Goal: Task Accomplishment & Management: Use online tool/utility

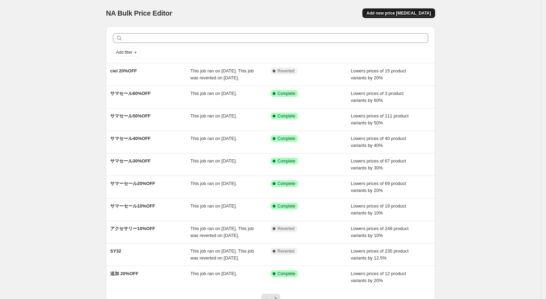
click at [403, 10] on span "Add new price change job" at bounding box center [399, 13] width 64 height 6
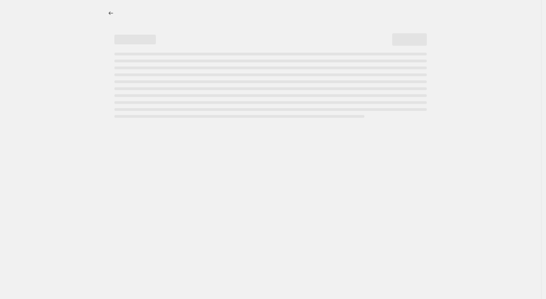
select select "percentage"
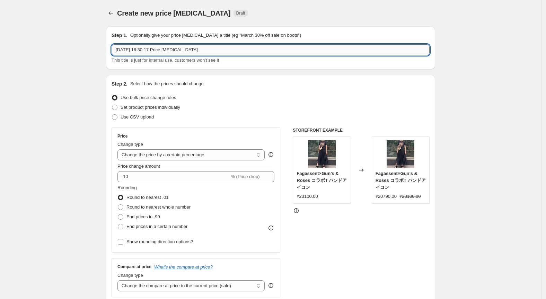
click at [216, 48] on input "2025年8月25日 16:30:17 Price change job" at bounding box center [271, 49] width 318 height 11
type input "2"
type input "SPRAWLS 40%OFF"
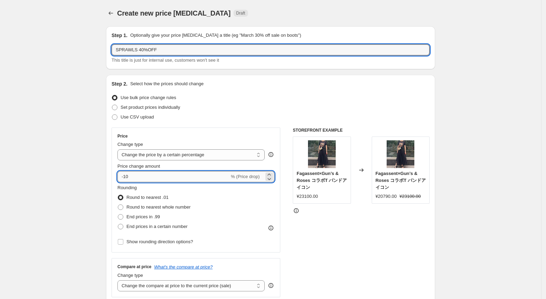
click at [139, 176] on input "-10" at bounding box center [173, 176] width 112 height 11
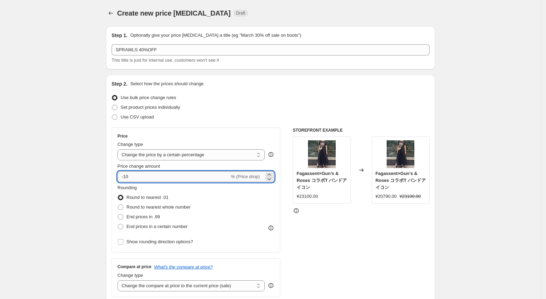
type input "-1"
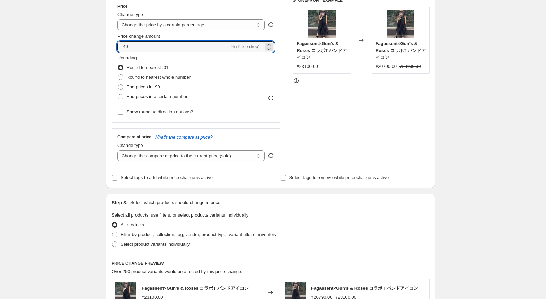
scroll to position [173, 0]
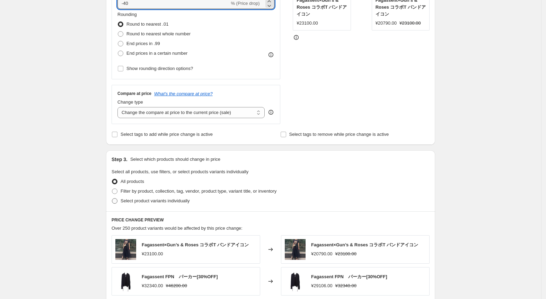
type input "-40"
click at [116, 198] on span at bounding box center [115, 201] width 6 height 6
click at [112, 198] on input "Select product variants individually" at bounding box center [112, 198] width 0 height 0
radio input "true"
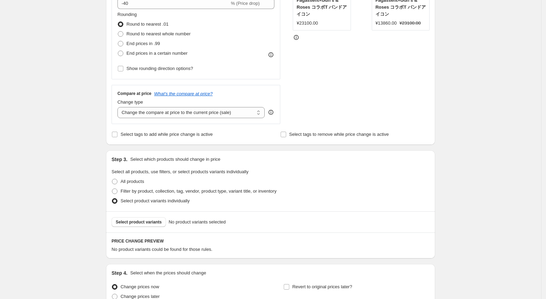
scroll to position [217, 0]
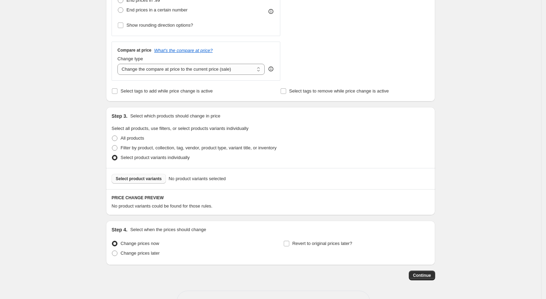
click at [155, 180] on span "Select product variants" at bounding box center [139, 179] width 46 height 6
click at [120, 147] on label "Filter by product, collection, tag, vendor, product type, variant title, or inv…" at bounding box center [194, 148] width 165 height 10
click at [112, 146] on input "Filter by product, collection, tag, vendor, product type, variant title, or inv…" at bounding box center [112, 145] width 0 height 0
radio input "true"
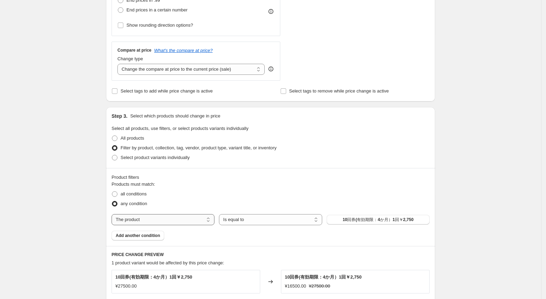
click at [198, 220] on select "The product The product's collection The product's tag The product's vendor The…" at bounding box center [163, 219] width 103 height 11
select select "collection"
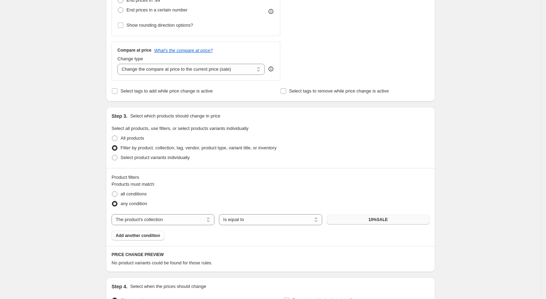
click at [394, 218] on button "10%SALE" at bounding box center [378, 220] width 103 height 10
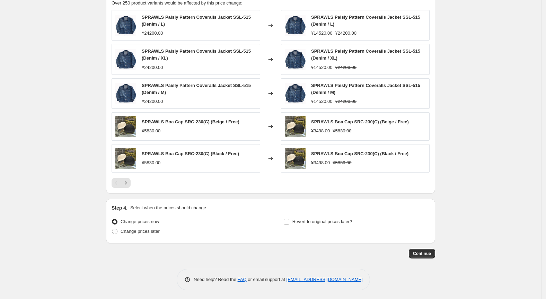
scroll to position [477, 0]
click at [117, 230] on span at bounding box center [115, 231] width 6 height 6
click at [112, 229] on input "Change prices later" at bounding box center [112, 228] width 0 height 0
radio input "true"
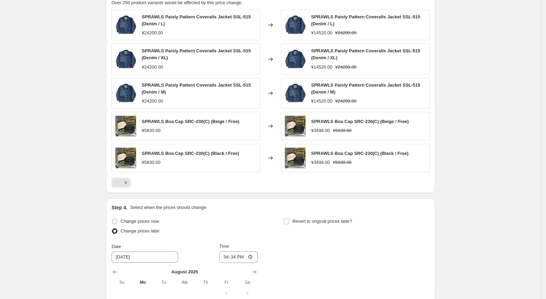
scroll to position [520, 0]
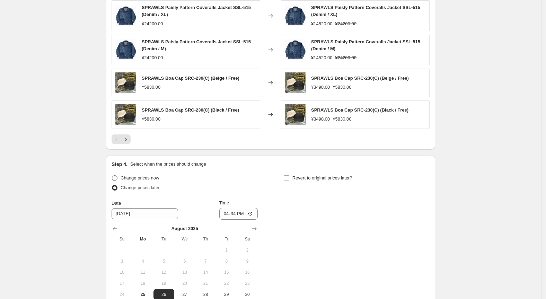
click at [117, 176] on span at bounding box center [115, 178] width 6 height 6
click at [112, 176] on input "Change prices now" at bounding box center [112, 175] width 0 height 0
radio input "true"
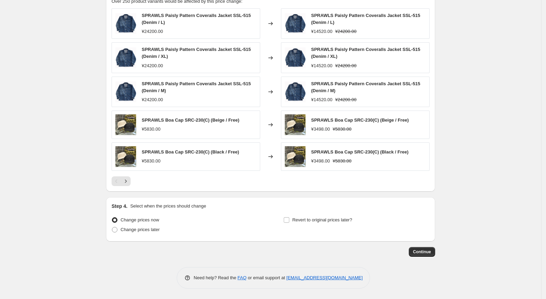
scroll to position [477, 0]
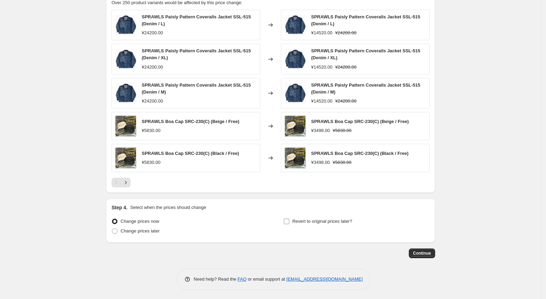
click at [288, 220] on input "Revert to original prices later?" at bounding box center [287, 222] width 6 height 6
checkbox input "true"
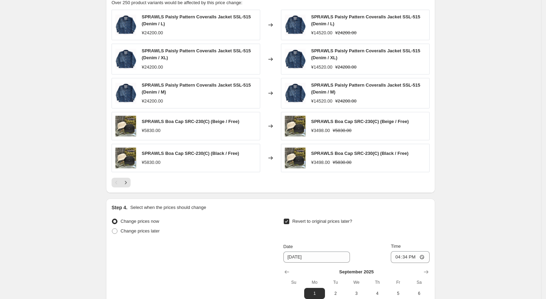
scroll to position [563, 0]
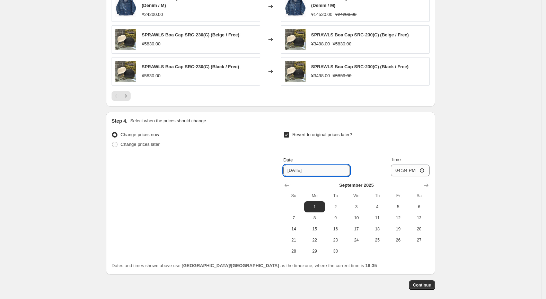
click at [294, 168] on input "[DATE]" at bounding box center [316, 170] width 67 height 11
click at [286, 183] on icon "Show previous month, August 2025" at bounding box center [286, 185] width 7 height 7
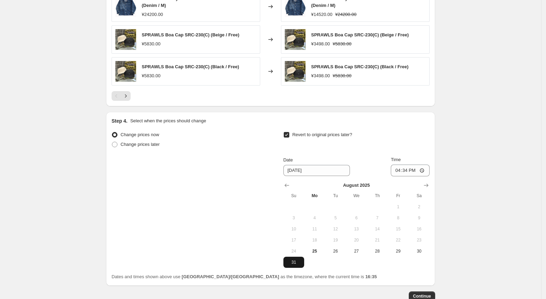
click at [300, 262] on span "31" at bounding box center [293, 263] width 15 height 6
type input "[DATE]"
click at [407, 169] on input "16:34" at bounding box center [410, 171] width 39 height 12
type input "22:00"
click at [394, 276] on div "Dates and times shown above use Asia/Tokyo as the timezone, where the current t…" at bounding box center [271, 276] width 318 height 7
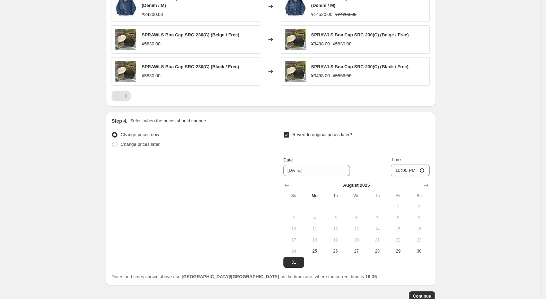
scroll to position [606, 0]
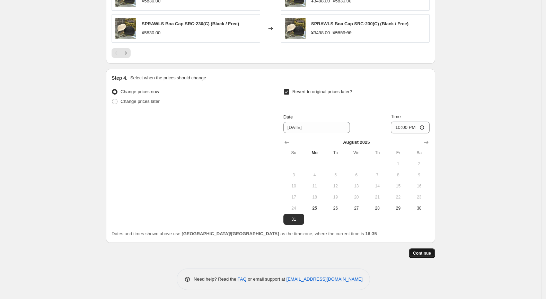
click at [425, 254] on span "Continue" at bounding box center [422, 254] width 18 height 6
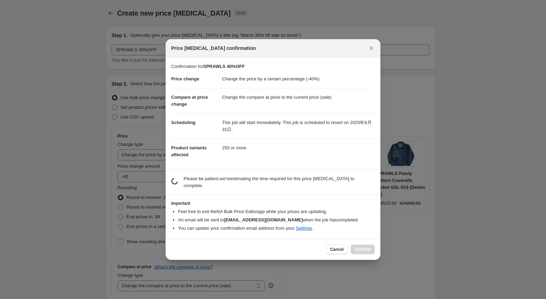
scroll to position [0, 0]
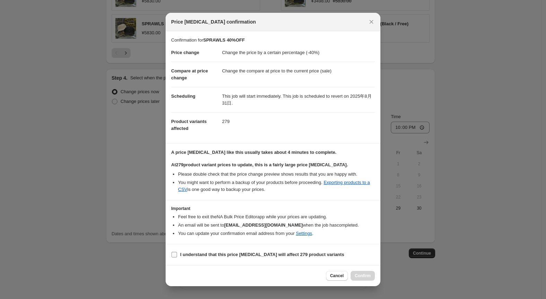
click at [175, 255] on input "I understand that this price change job will affect 279 product variants" at bounding box center [175, 255] width 6 height 6
checkbox input "true"
click at [366, 272] on button "Confirm" at bounding box center [363, 276] width 24 height 10
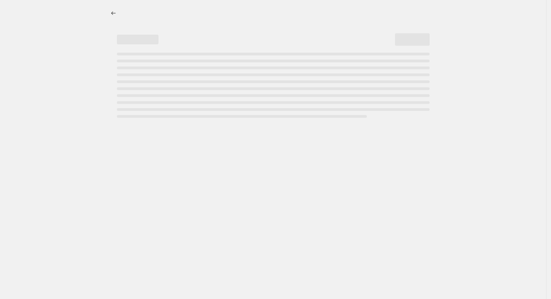
select select "percentage"
select select "collection"
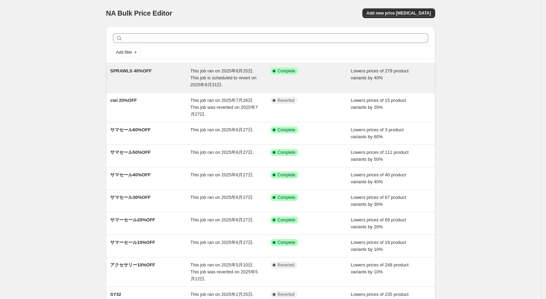
click at [237, 81] on div "This job ran on 2025年8月25日. This job is scheduled to revert on 2025年8月31日." at bounding box center [231, 78] width 80 height 21
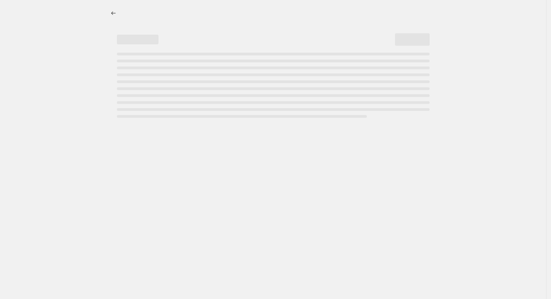
select select "percentage"
select select "collection"
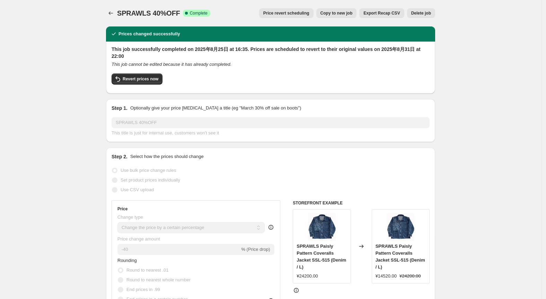
click at [338, 13] on span "Copy to new job" at bounding box center [337, 13] width 32 height 6
select select "percentage"
select select "collection"
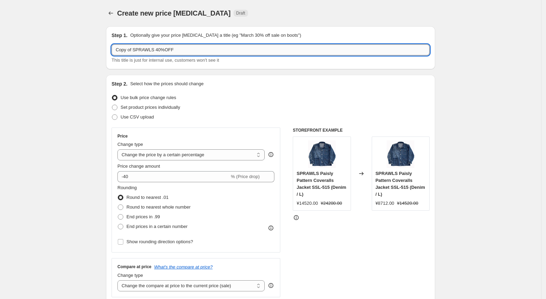
click at [185, 54] on input "Copy of SPRAWLS 40%OFF" at bounding box center [271, 49] width 318 height 11
click at [136, 54] on input "Copy of SPRAWLS 40%OFF" at bounding box center [271, 49] width 318 height 11
type input "SPRAWLS 20%OFF"
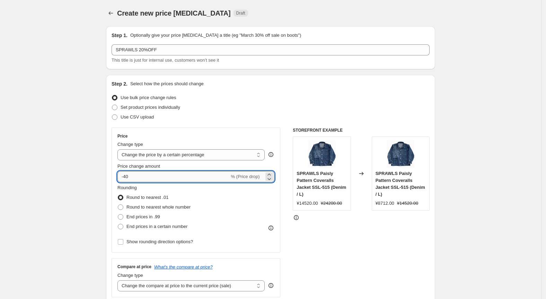
click at [139, 176] on input "-40" at bounding box center [173, 176] width 112 height 11
type input "-4"
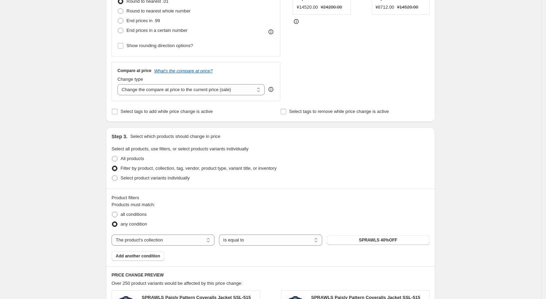
scroll to position [196, 0]
type input "-20"
click at [345, 238] on button "SPRAWLS 40%OFF" at bounding box center [378, 240] width 103 height 10
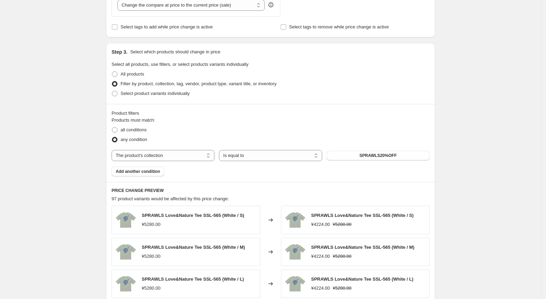
scroll to position [470, 0]
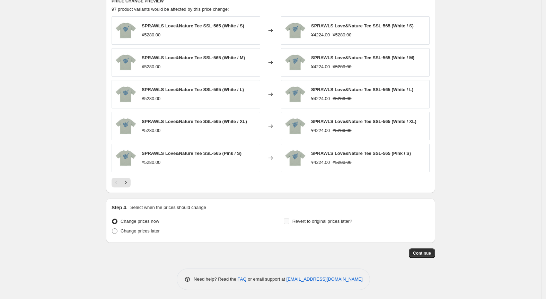
click at [289, 221] on input "Revert to original prices later?" at bounding box center [287, 222] width 6 height 6
checkbox input "true"
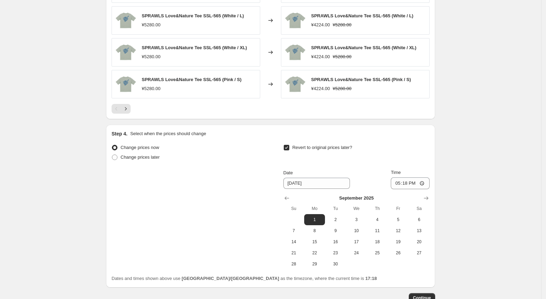
scroll to position [545, 0]
click at [289, 196] on icon "Show previous month, August 2025" at bounding box center [286, 197] width 5 height 3
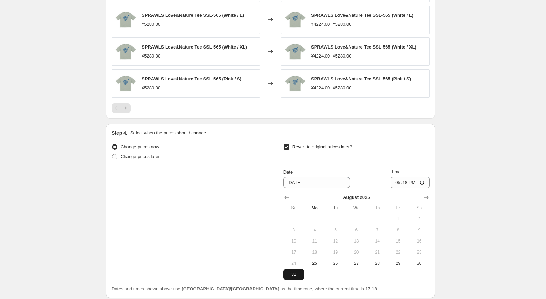
click at [296, 275] on span "31" at bounding box center [293, 275] width 15 height 6
type input "[DATE]"
click at [409, 182] on input "17:18" at bounding box center [410, 183] width 39 height 12
type input "22:00"
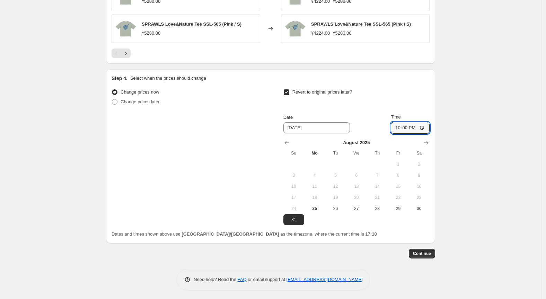
scroll to position [600, 0]
click at [422, 253] on span "Continue" at bounding box center [422, 254] width 18 height 6
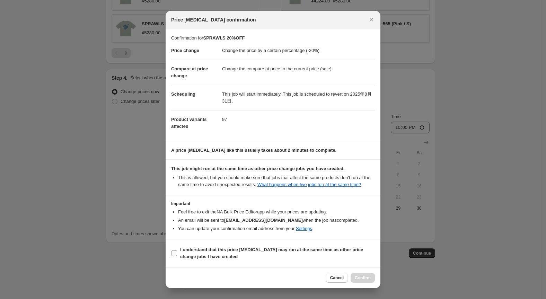
click at [176, 253] on input "I understand that this price [MEDICAL_DATA] may run at the same time as other p…" at bounding box center [175, 254] width 6 height 6
checkbox input "true"
click at [358, 275] on span "Confirm" at bounding box center [363, 278] width 16 height 6
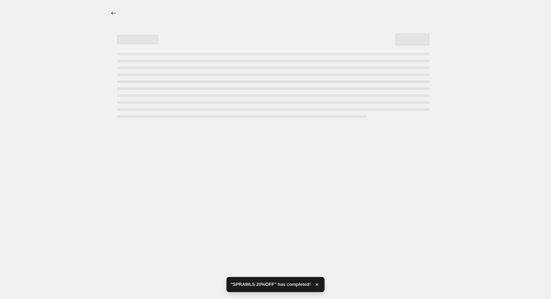
select select "percentage"
select select "collection"
